Goal: Transaction & Acquisition: Purchase product/service

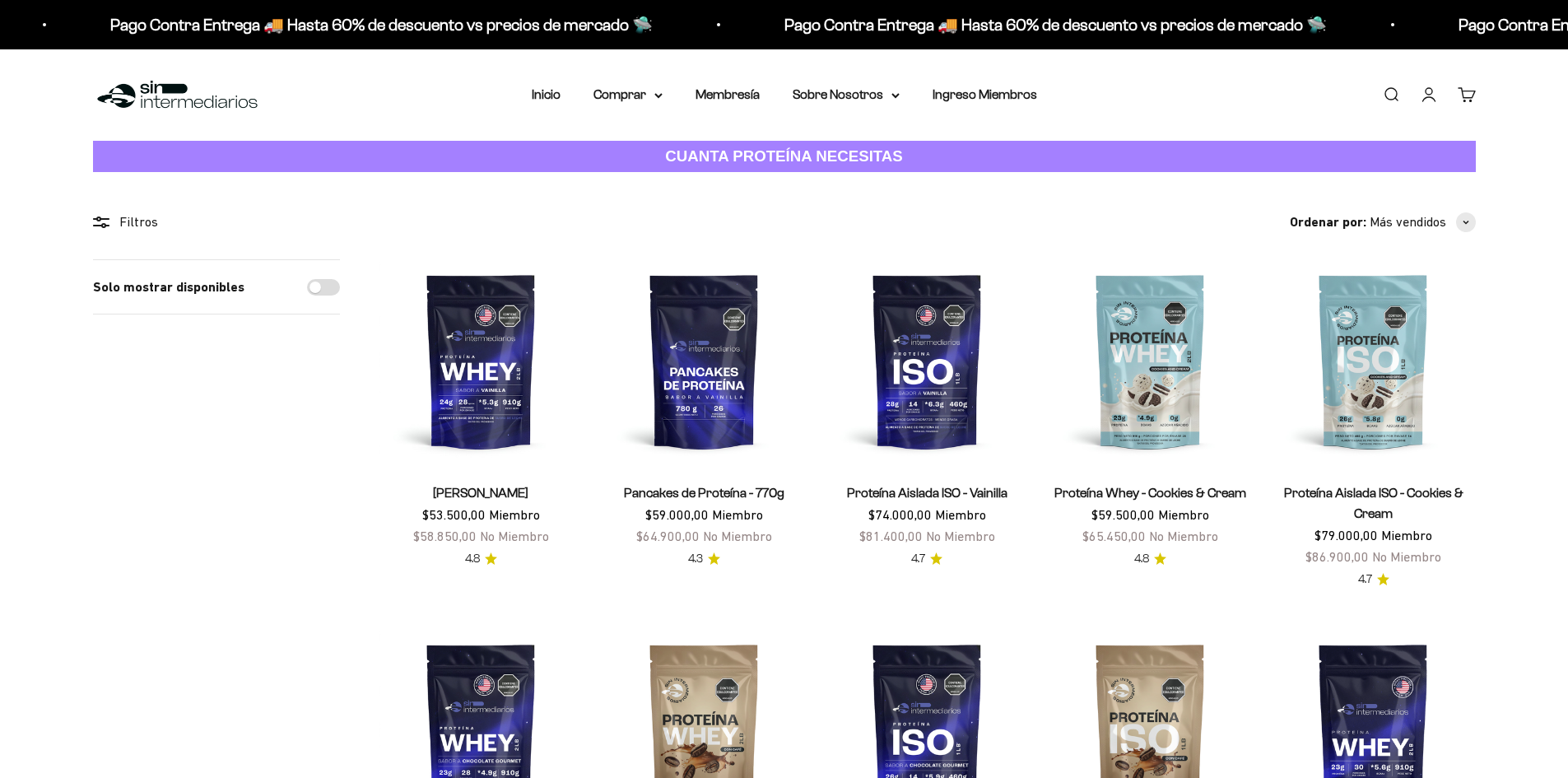
click at [1419, 93] on link "Iniciar sesión" at bounding box center [1429, 94] width 18 height 18
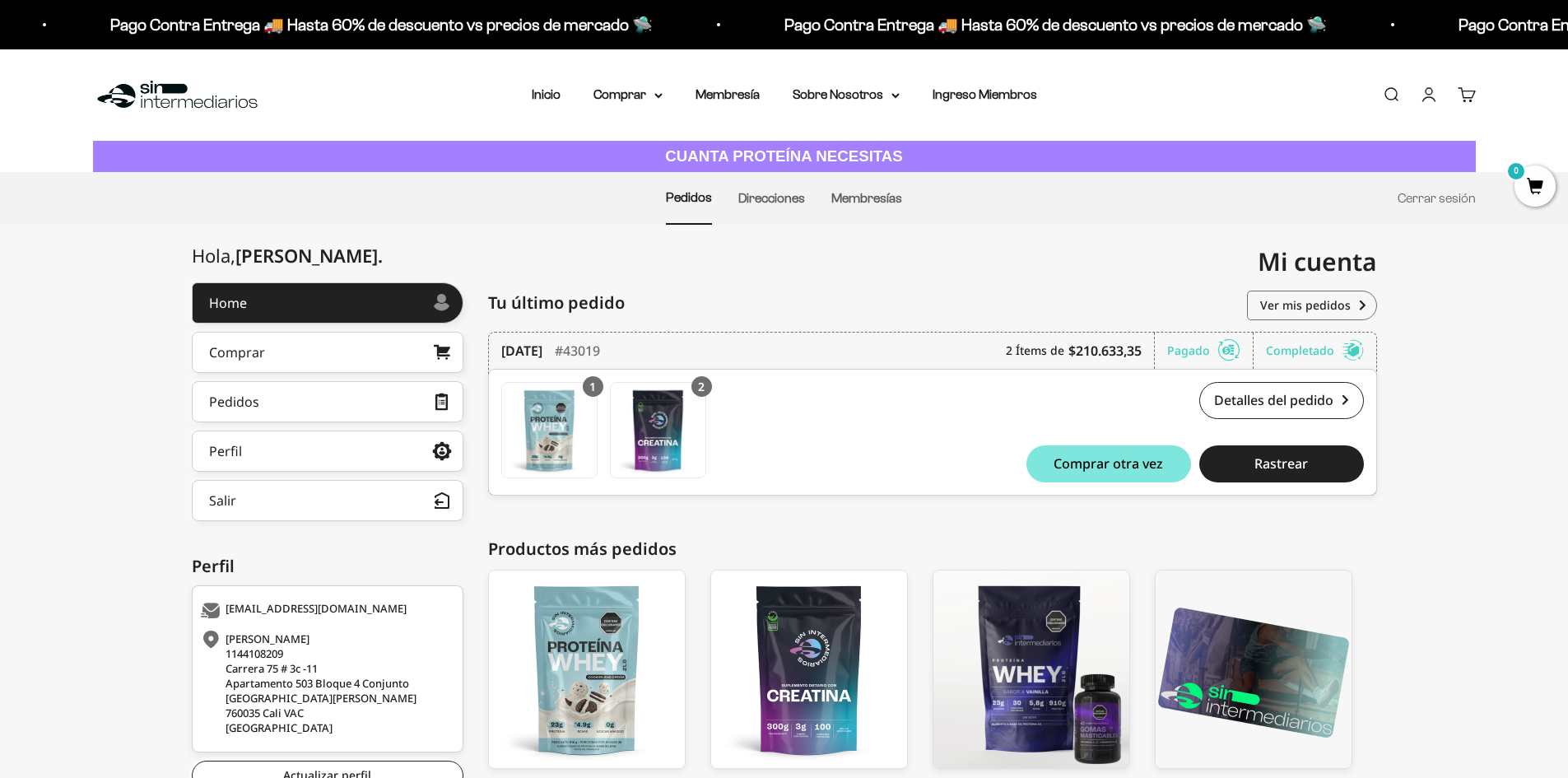
click at [681, 269] on div "Home Comprar Pedidos Perfil Salir Mi cuenta Home > Mi cuenta > Home Mi cuenta c…" at bounding box center [784, 561] width 1568 height 672
click at [647, 97] on summary "Comprar" at bounding box center [627, 94] width 69 height 21
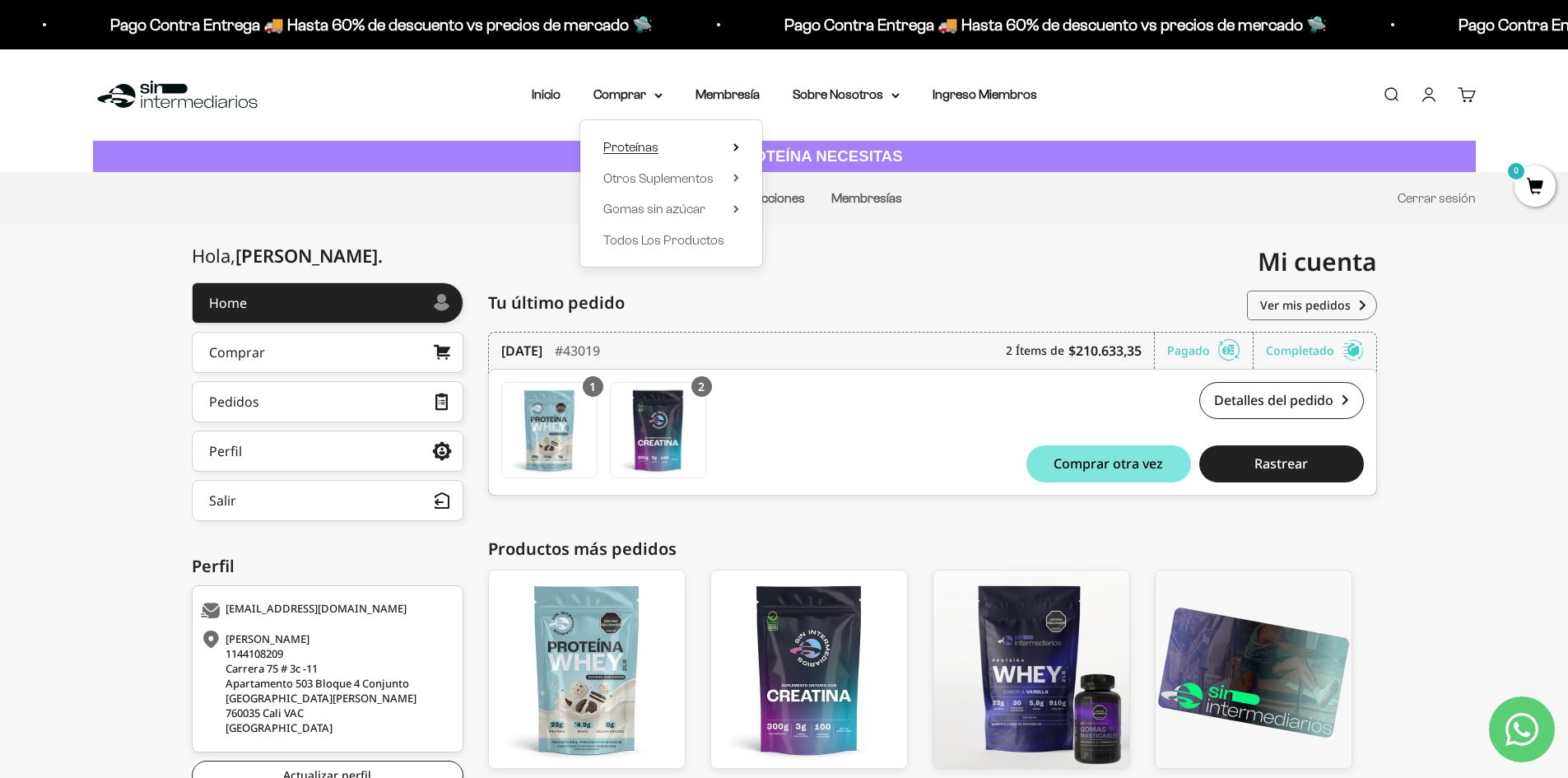
click at [728, 140] on summary "Proteínas" at bounding box center [671, 147] width 136 height 21
click at [715, 168] on summary "Otros Suplementos" at bounding box center [671, 178] width 136 height 21
click at [815, 187] on span "Ver Todos" at bounding box center [813, 178] width 58 height 21
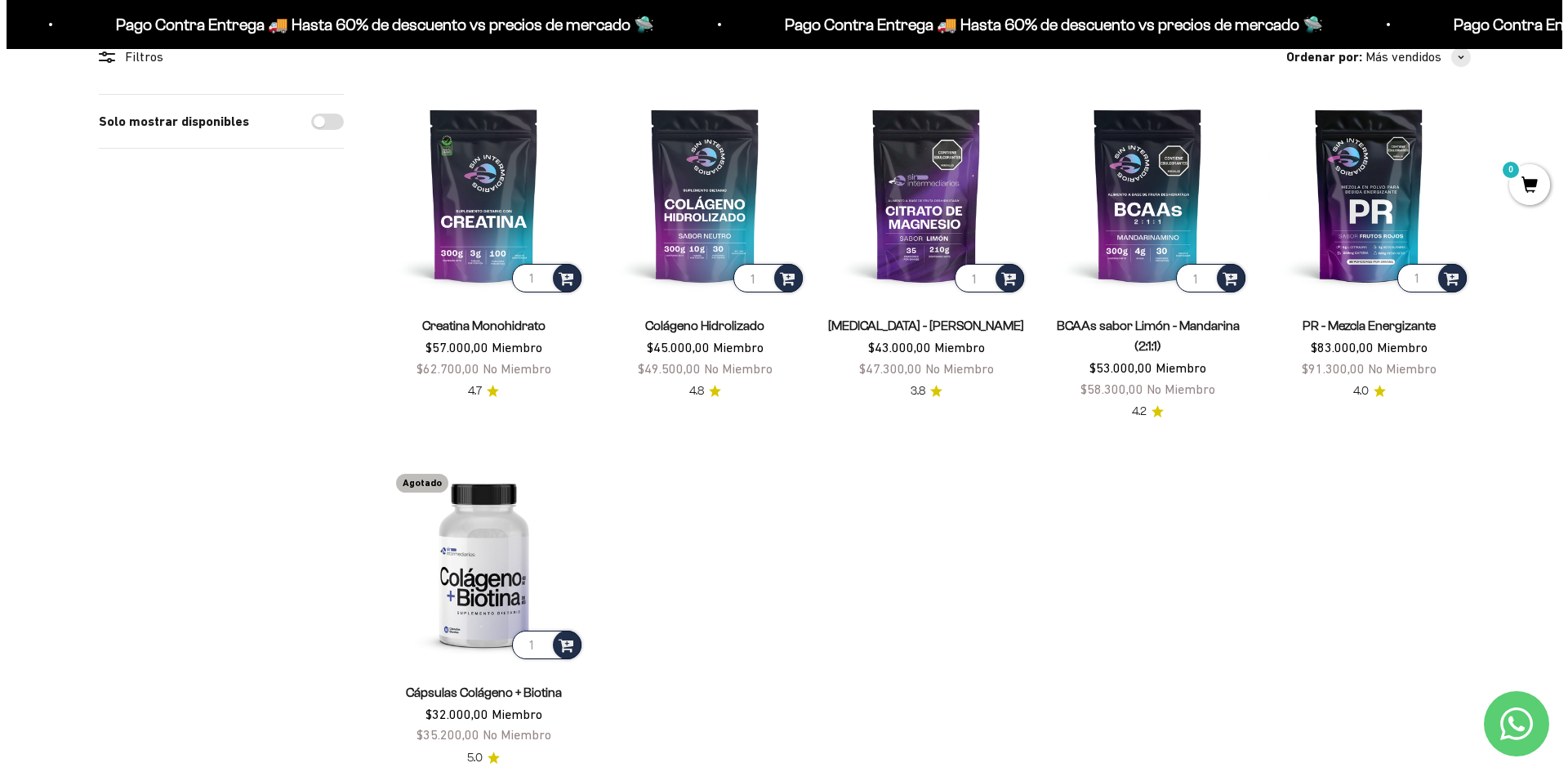
scroll to position [82, 0]
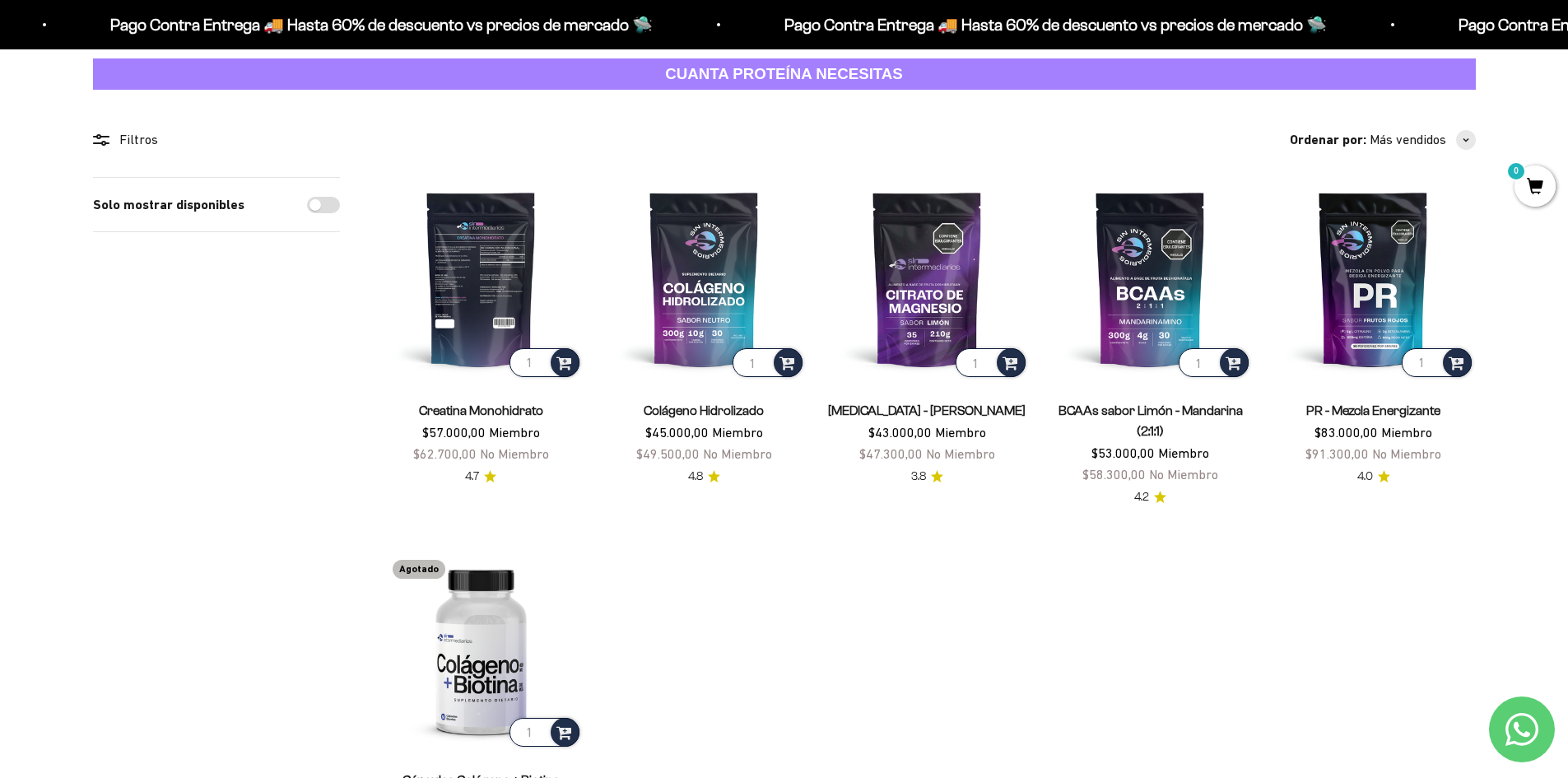
click at [542, 365] on input "1" at bounding box center [545, 362] width 70 height 28
click at [543, 356] on input "2" at bounding box center [545, 362] width 70 height 28
type input "1"
click at [541, 367] on input "1" at bounding box center [545, 362] width 70 height 28
click at [1543, 183] on span "0" at bounding box center [1535, 185] width 41 height 41
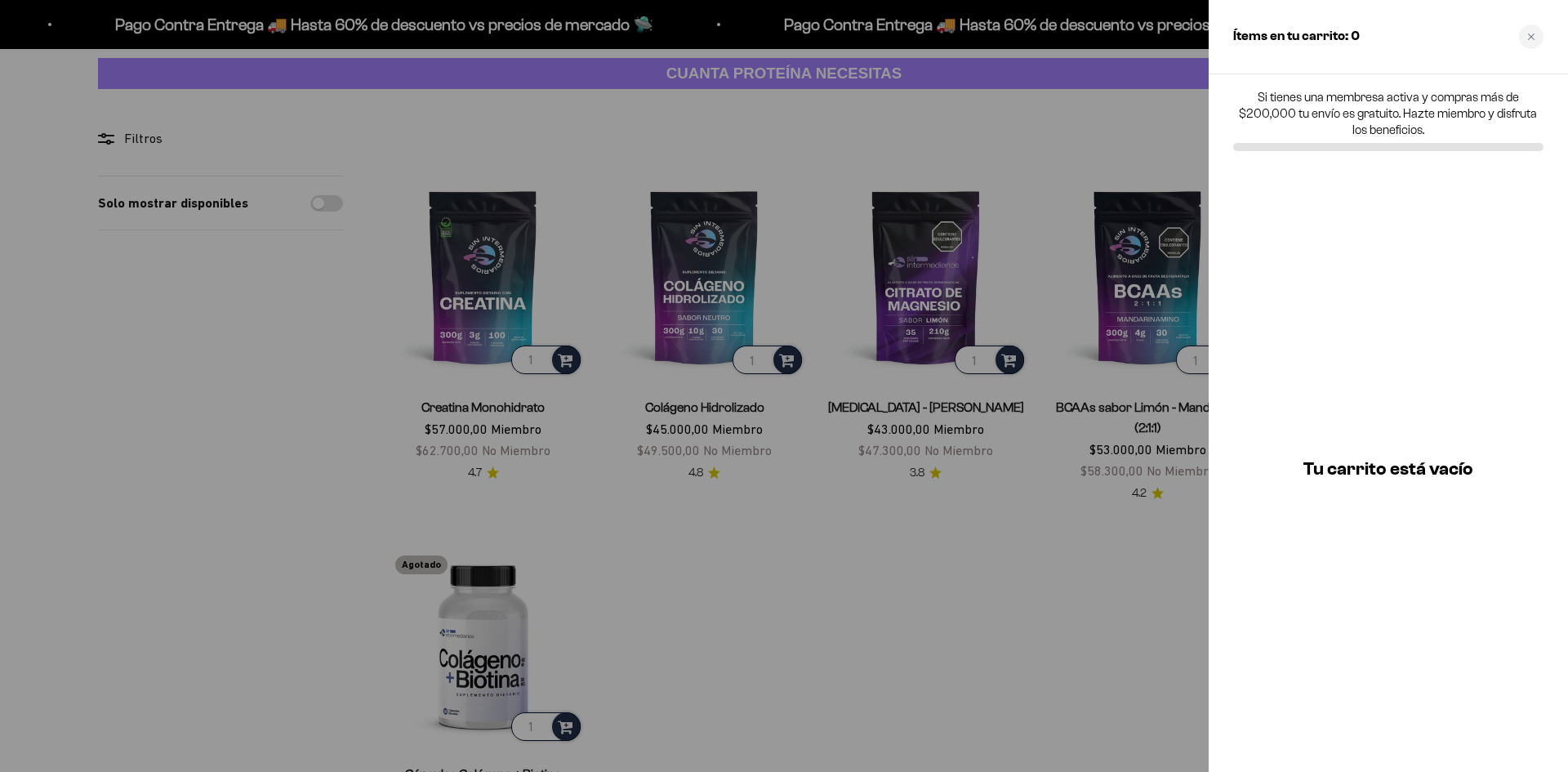
click at [1122, 152] on div at bounding box center [784, 386] width 1568 height 772
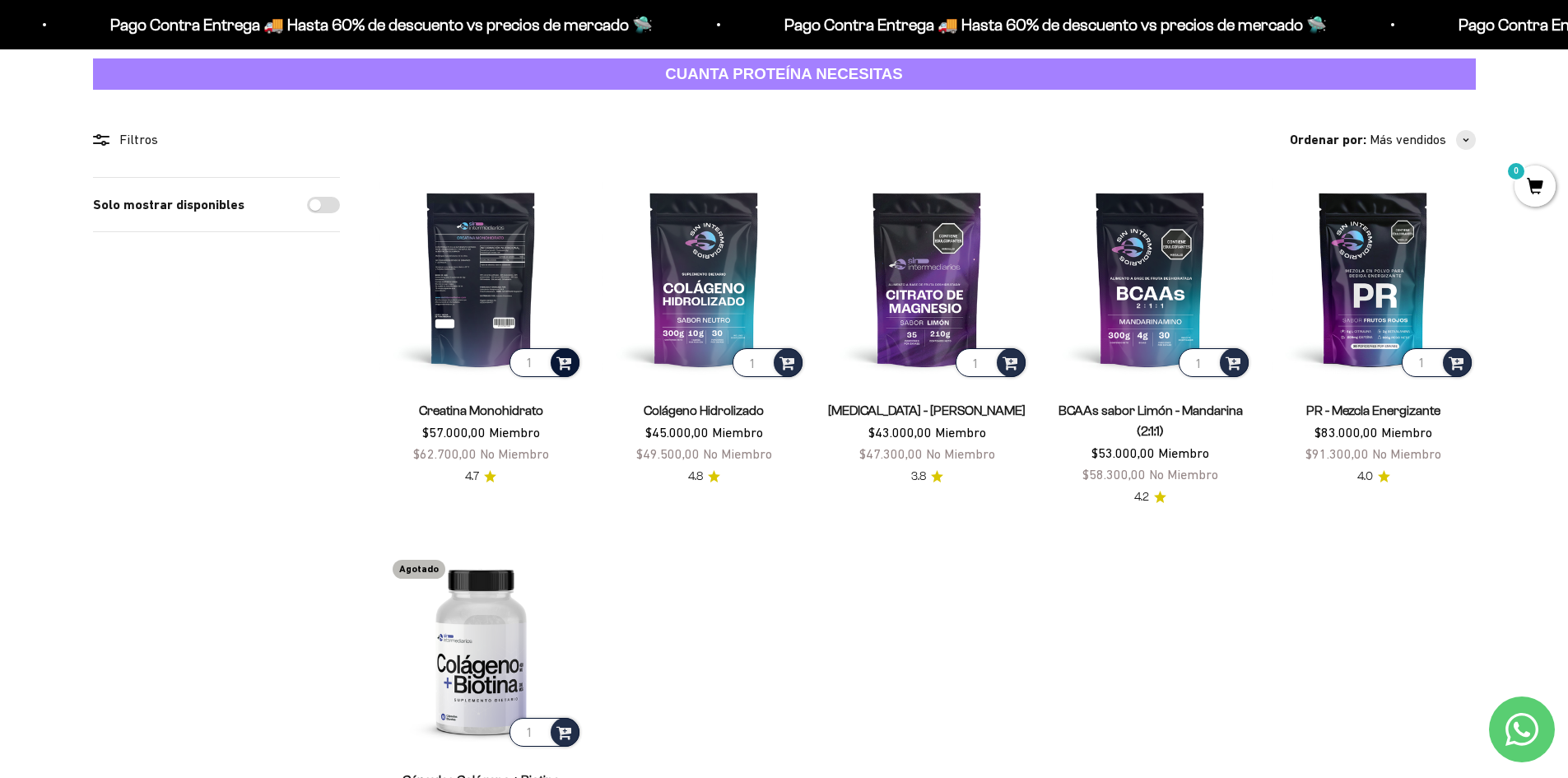
click at [558, 365] on span at bounding box center [564, 361] width 16 height 19
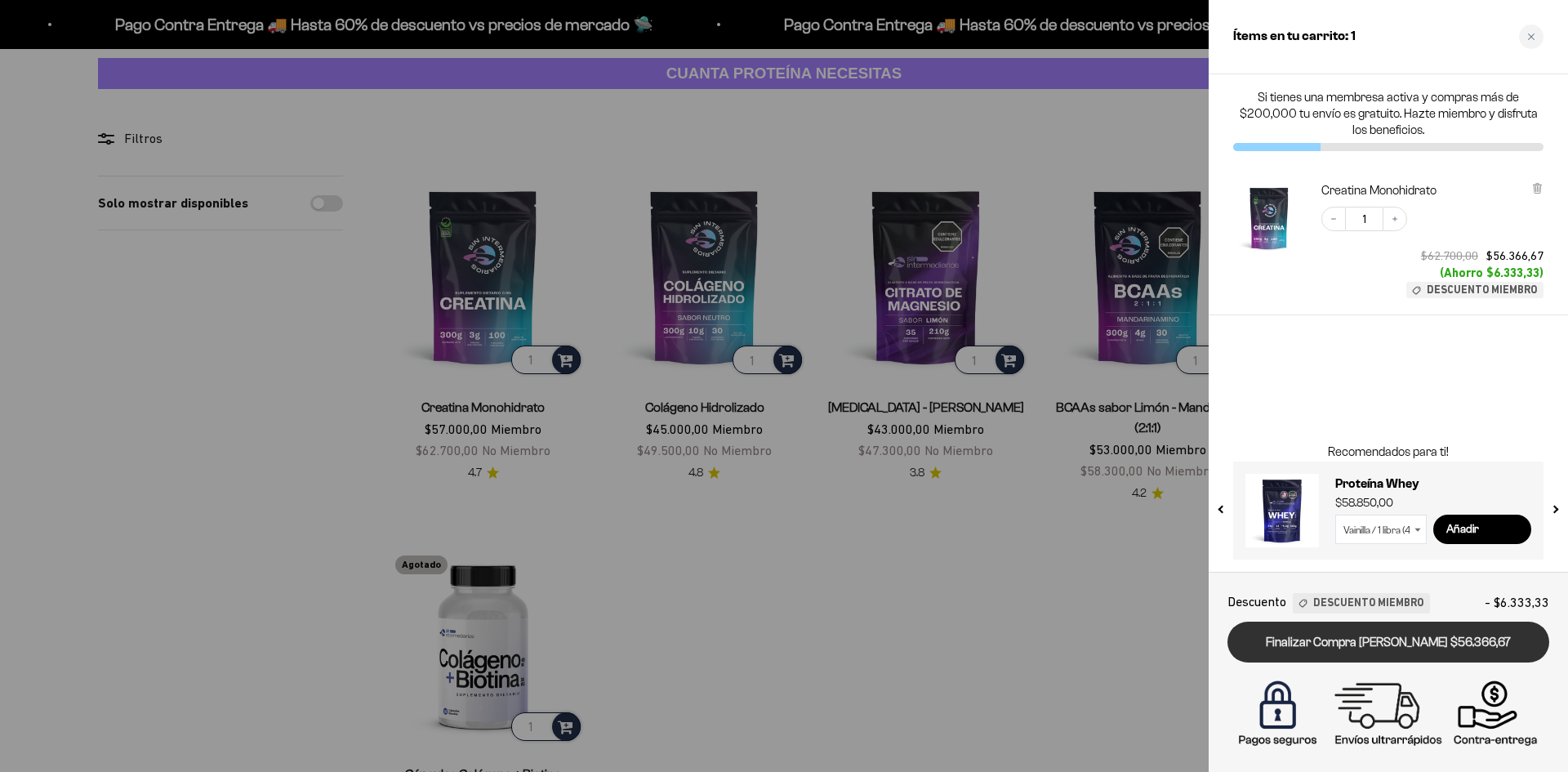
click at [1425, 653] on link "Finalizar Compra Segura $56.366,67" at bounding box center [1389, 643] width 322 height 42
